Goal: Transaction & Acquisition: Purchase product/service

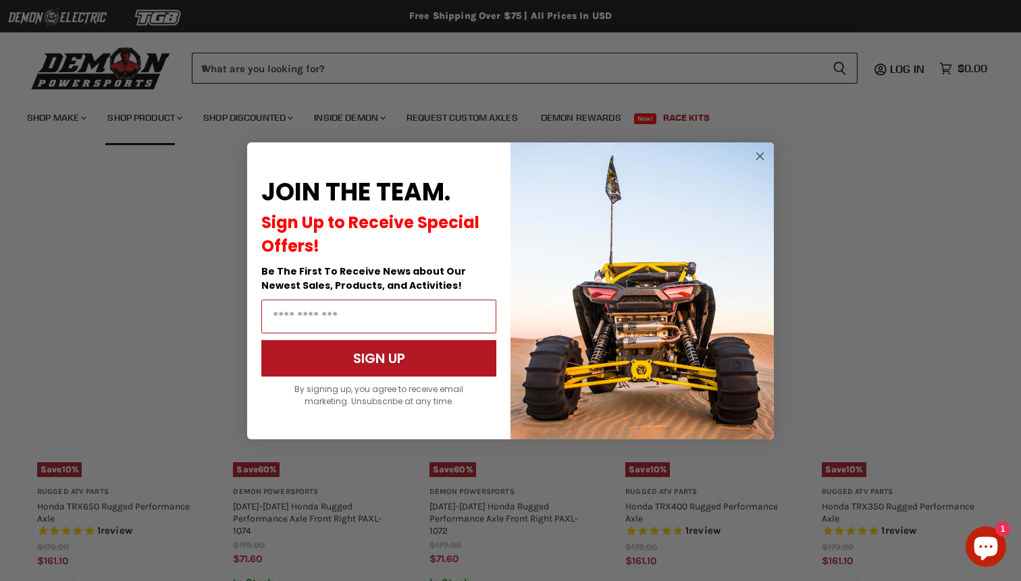
scroll to position [812, 0]
